Goal: Task Accomplishment & Management: Manage account settings

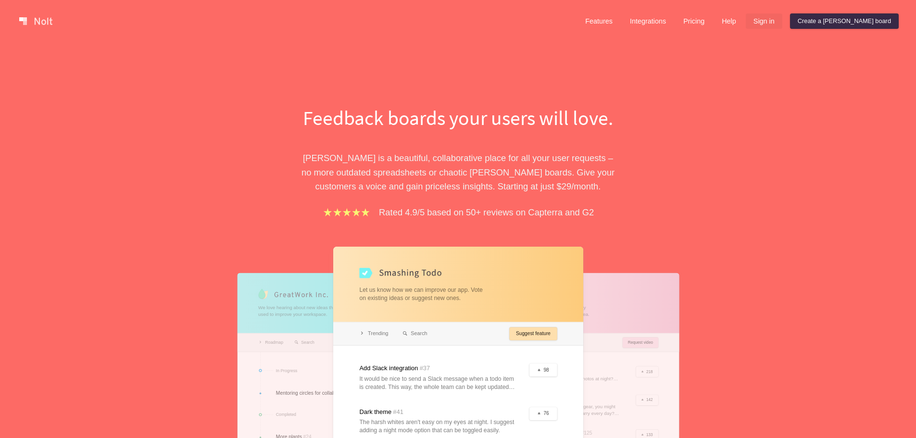
click at [783, 24] on link "Sign in" at bounding box center [764, 20] width 37 height 15
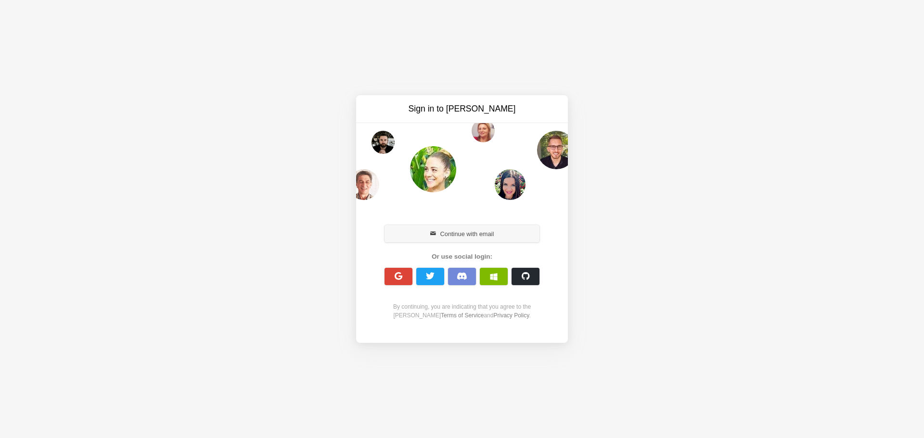
click at [493, 228] on button "Continue with email" at bounding box center [461, 233] width 155 height 17
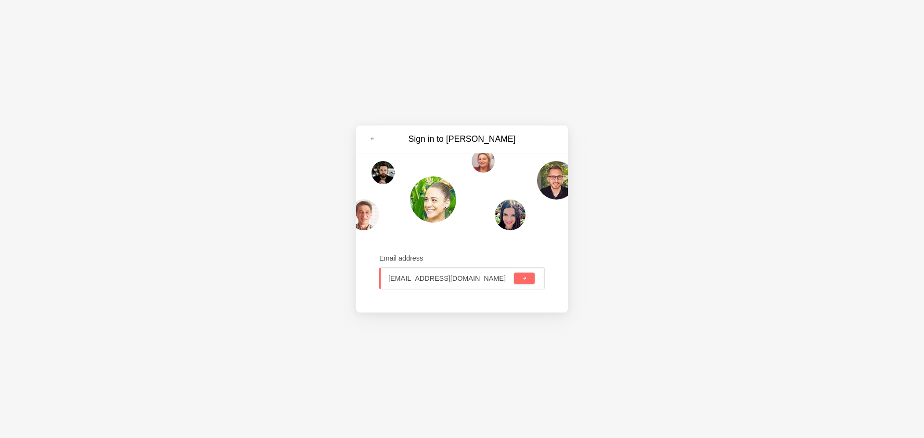
type input "[EMAIL_ADDRESS][DOMAIN_NAME]"
click at [514, 273] on button "submit" at bounding box center [524, 279] width 21 height 12
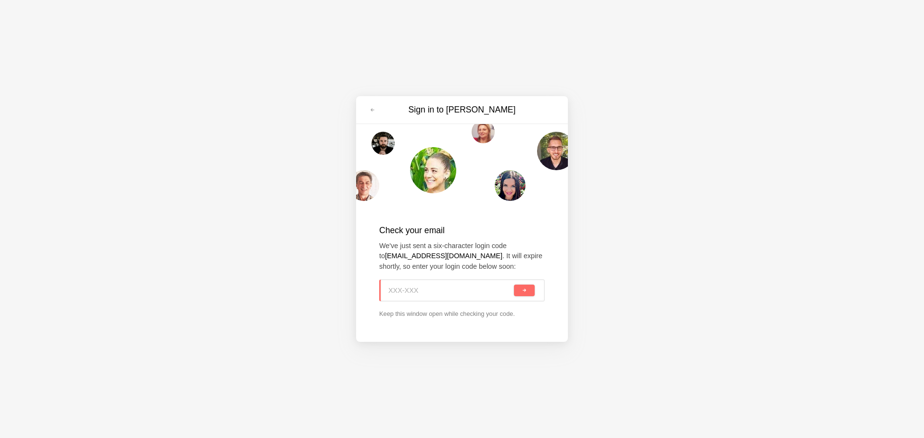
click at [438, 291] on input at bounding box center [450, 290] width 124 height 21
paste input "6B1-YKE"
type input "6B1-YKE"
click at [530, 288] on button "submit" at bounding box center [524, 291] width 21 height 12
